Goal: Navigation & Orientation: Find specific page/section

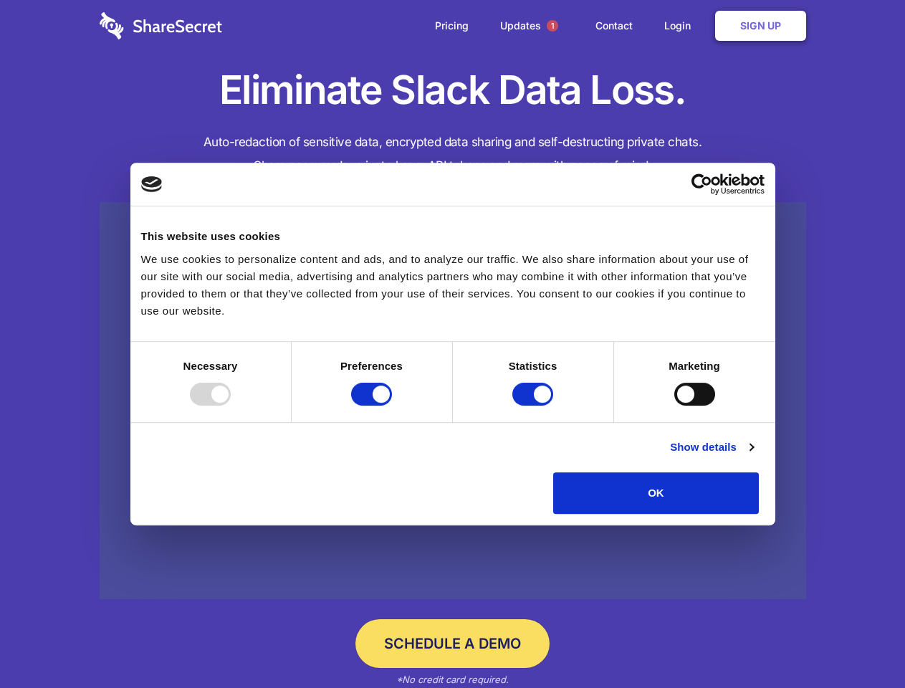
click at [231, 405] on div at bounding box center [210, 394] width 41 height 23
click at [392, 405] on input "Preferences" at bounding box center [371, 394] width 41 height 23
checkbox input "false"
click at [534, 405] on input "Statistics" at bounding box center [532, 394] width 41 height 23
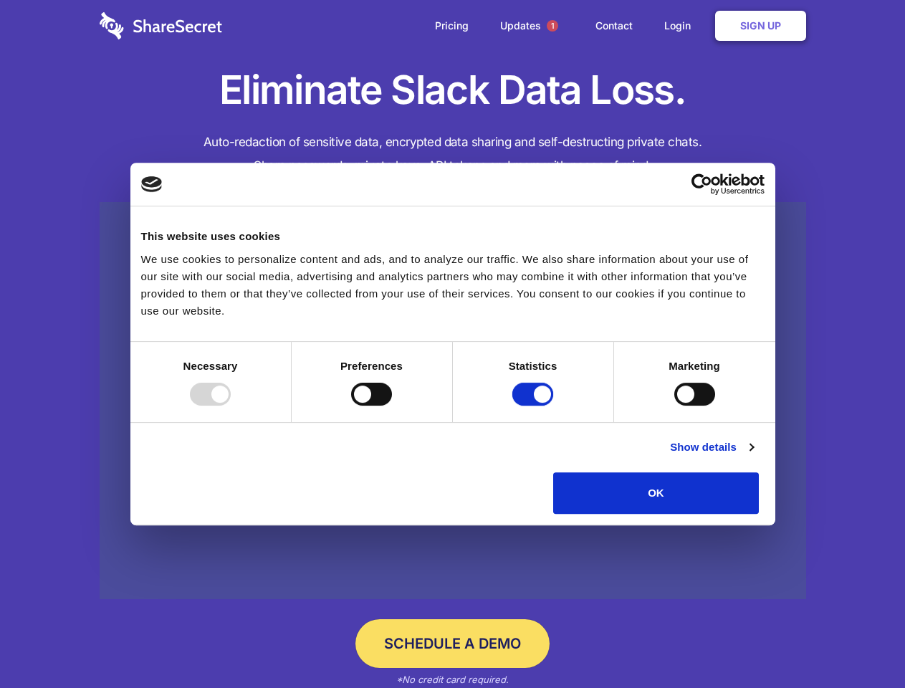
checkbox input "false"
click at [674, 405] on input "Marketing" at bounding box center [694, 394] width 41 height 23
checkbox input "true"
click at [753, 456] on link "Show details" at bounding box center [711, 446] width 83 height 17
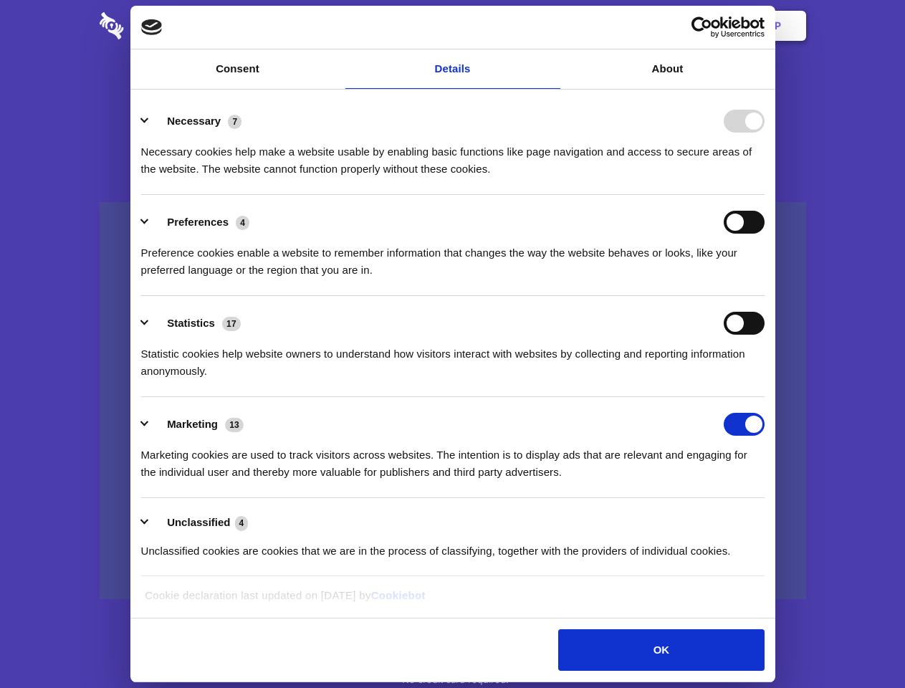
click at [764, 195] on li "Necessary 7 Necessary cookies help make a website usable by enabling basic func…" at bounding box center [452, 144] width 623 height 101
click at [552, 26] on span "1" at bounding box center [552, 25] width 11 height 11
